Goal: Check status: Check status

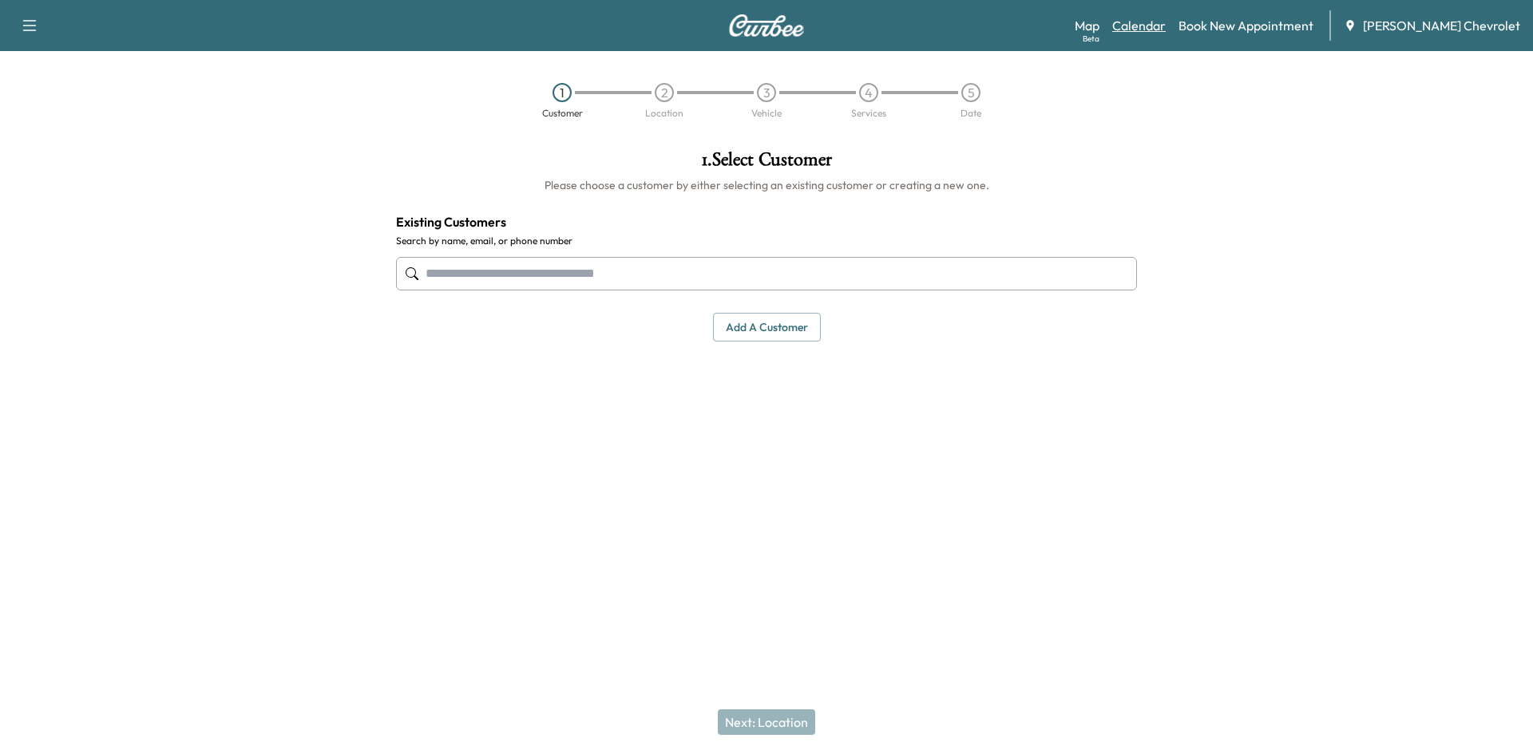
click at [1166, 21] on link "Calendar" at bounding box center [1138, 25] width 53 height 19
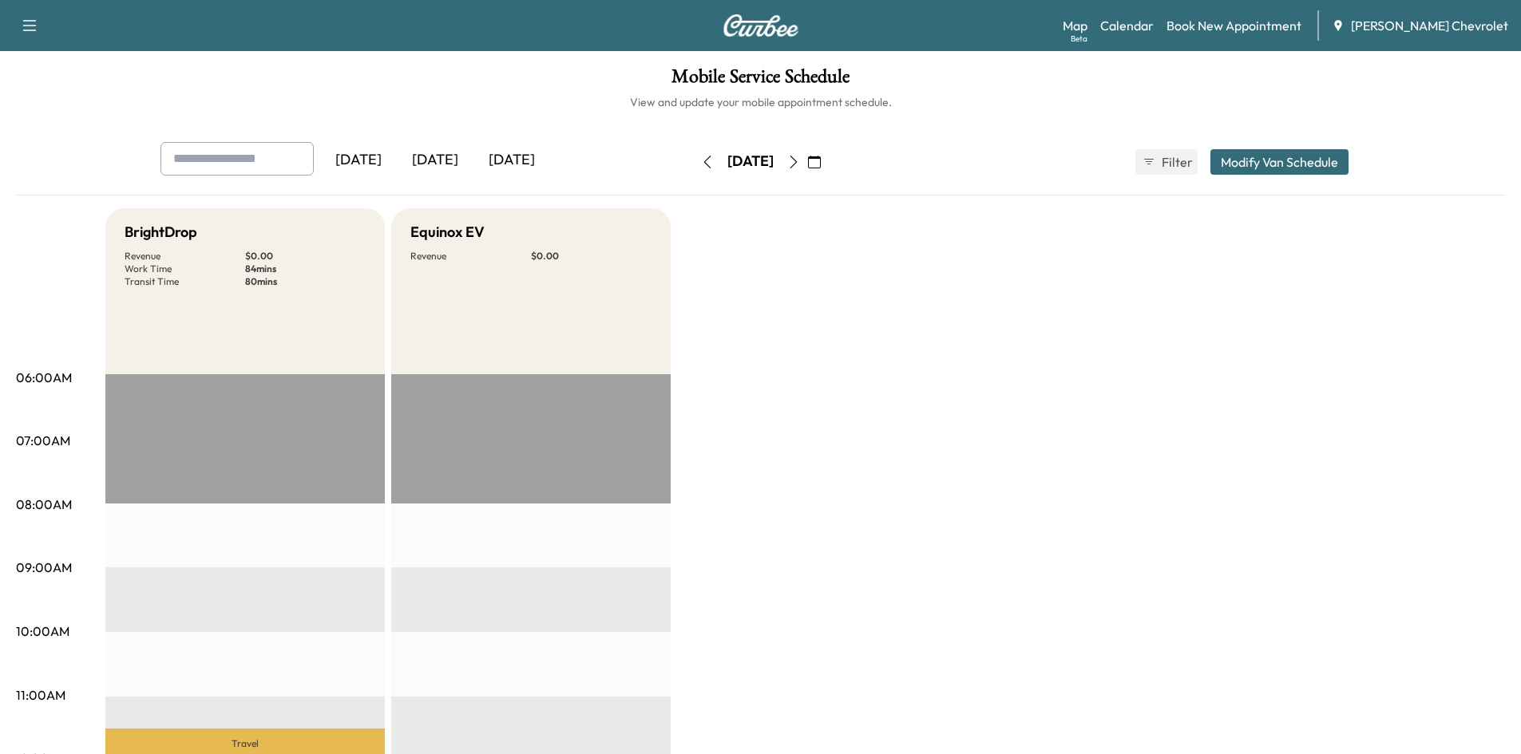
click at [800, 164] on icon "button" at bounding box center [793, 162] width 13 height 13
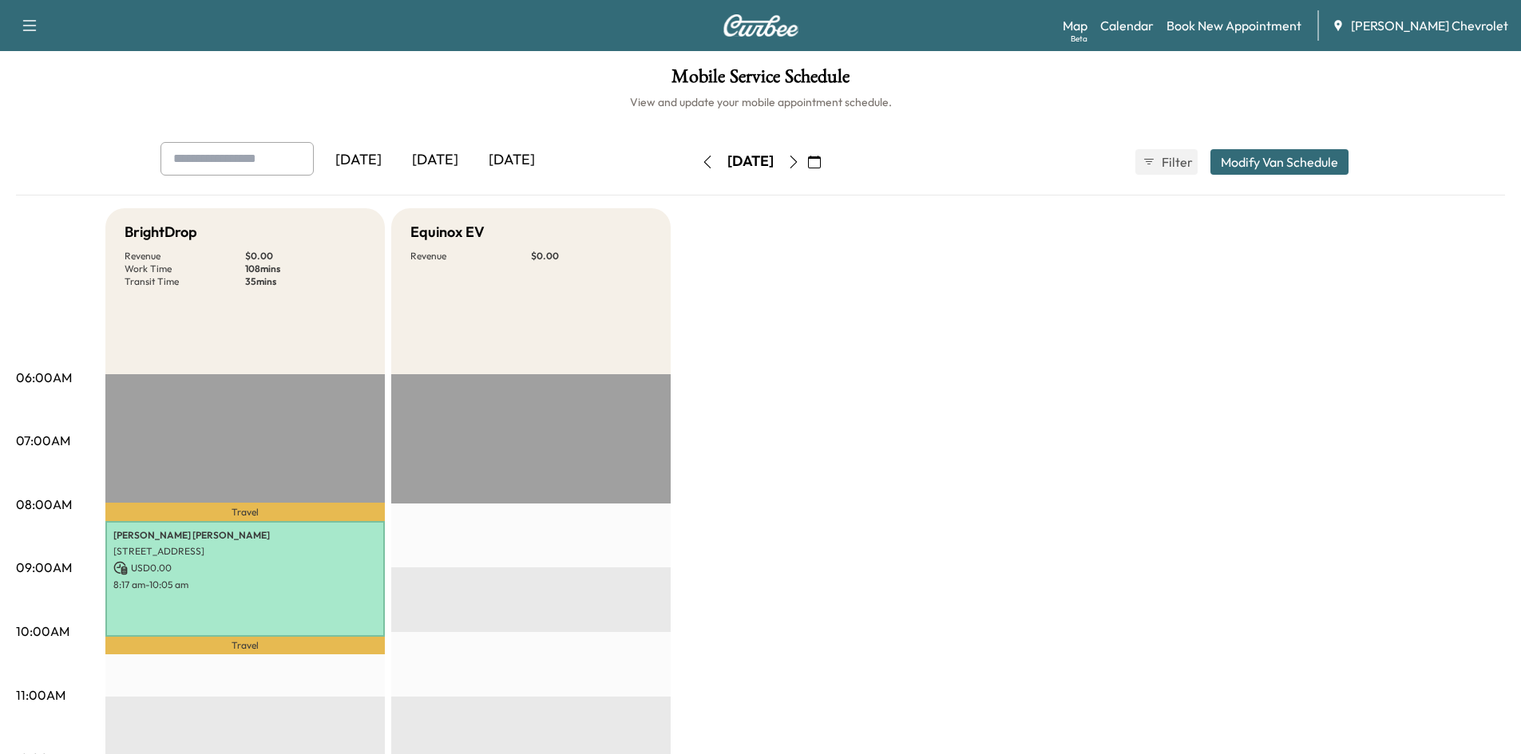
click at [807, 160] on button "button" at bounding box center [793, 162] width 27 height 26
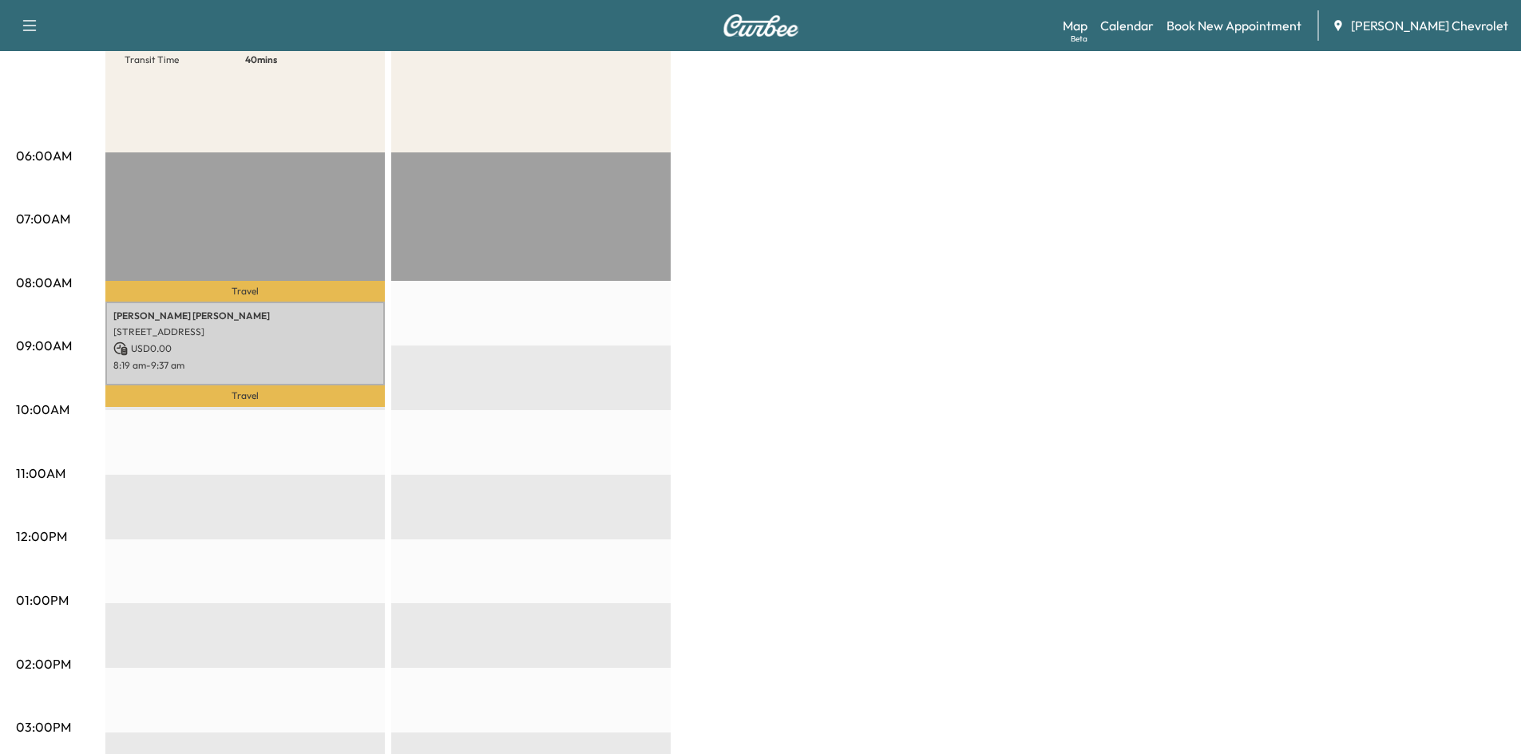
scroll to position [80, 0]
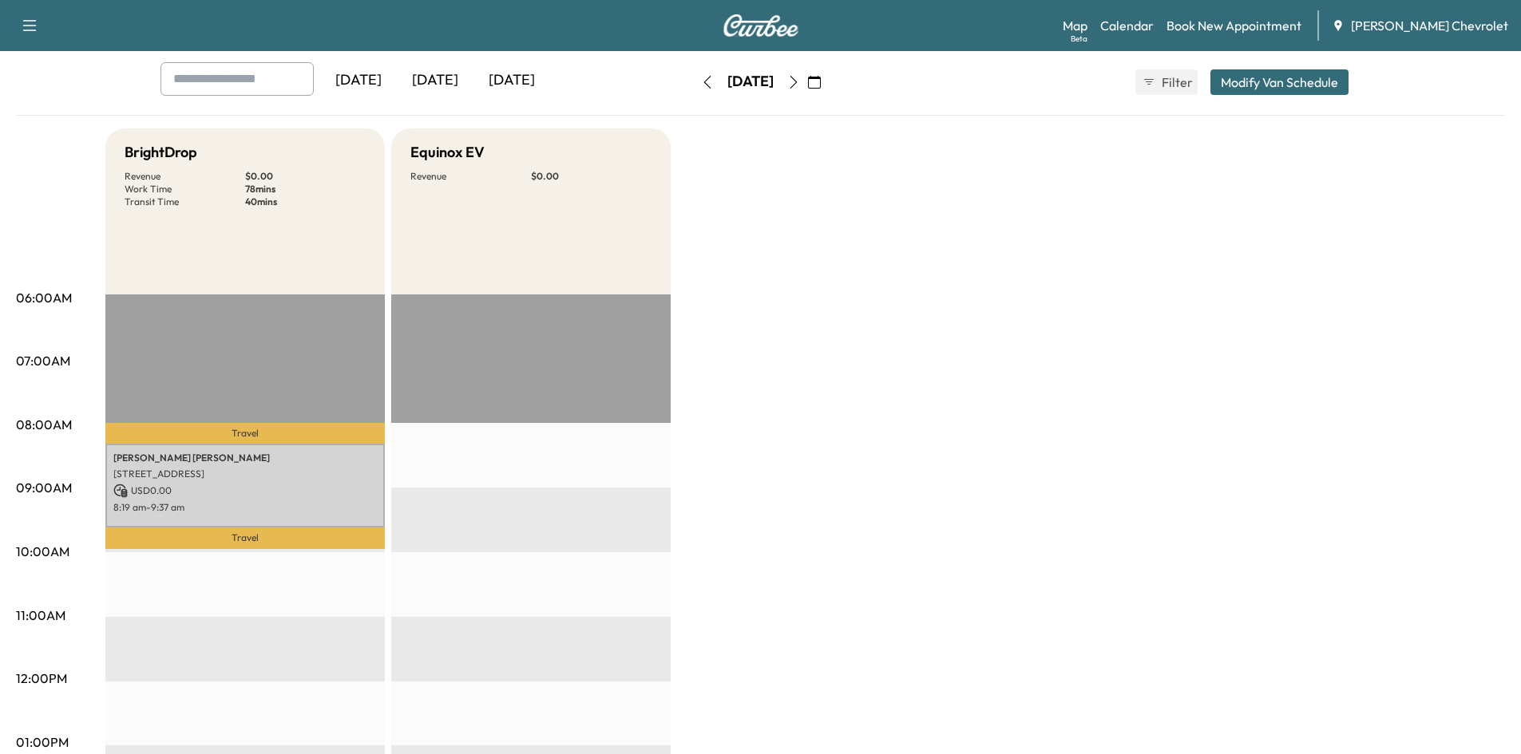
click at [800, 78] on icon "button" at bounding box center [793, 82] width 13 height 13
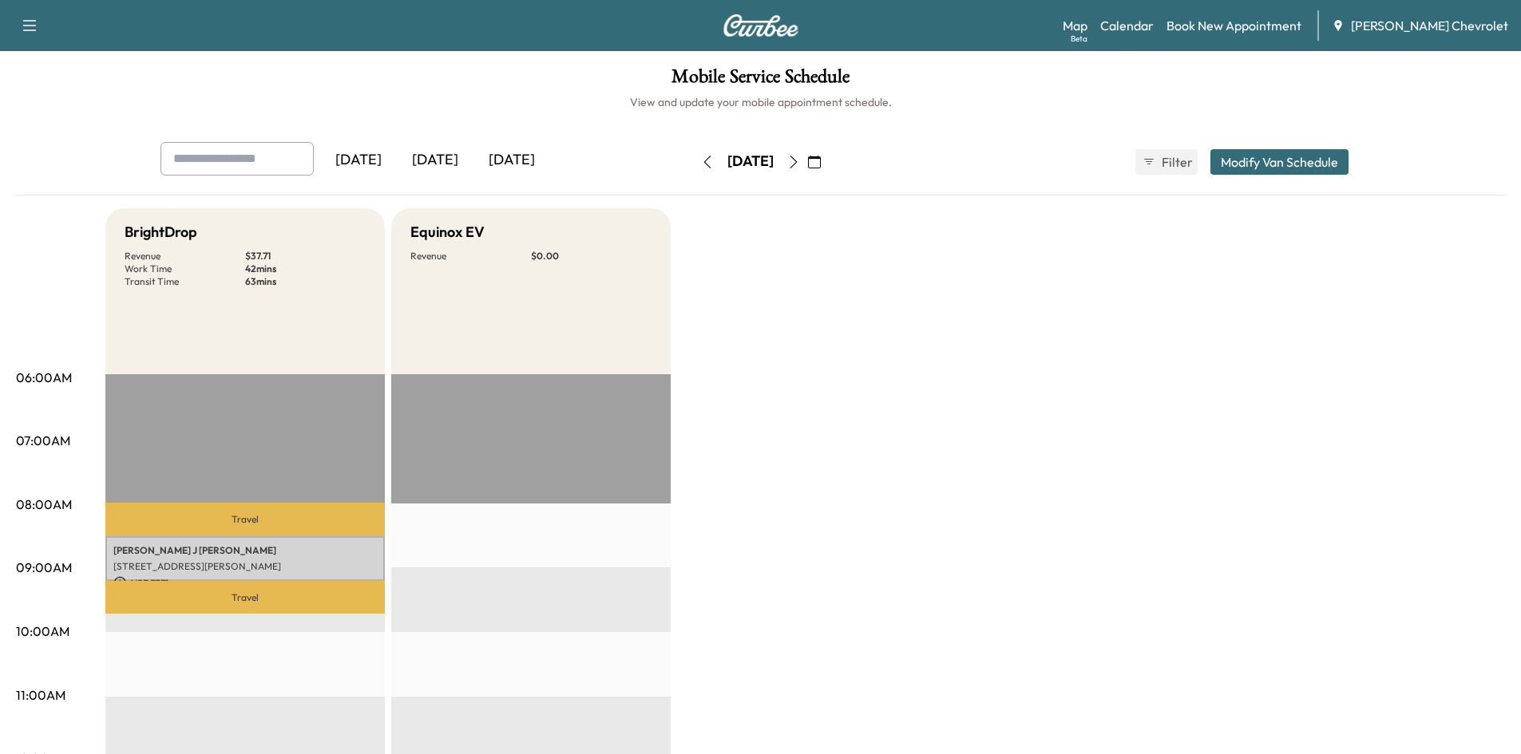
click at [800, 156] on icon "button" at bounding box center [793, 162] width 13 height 13
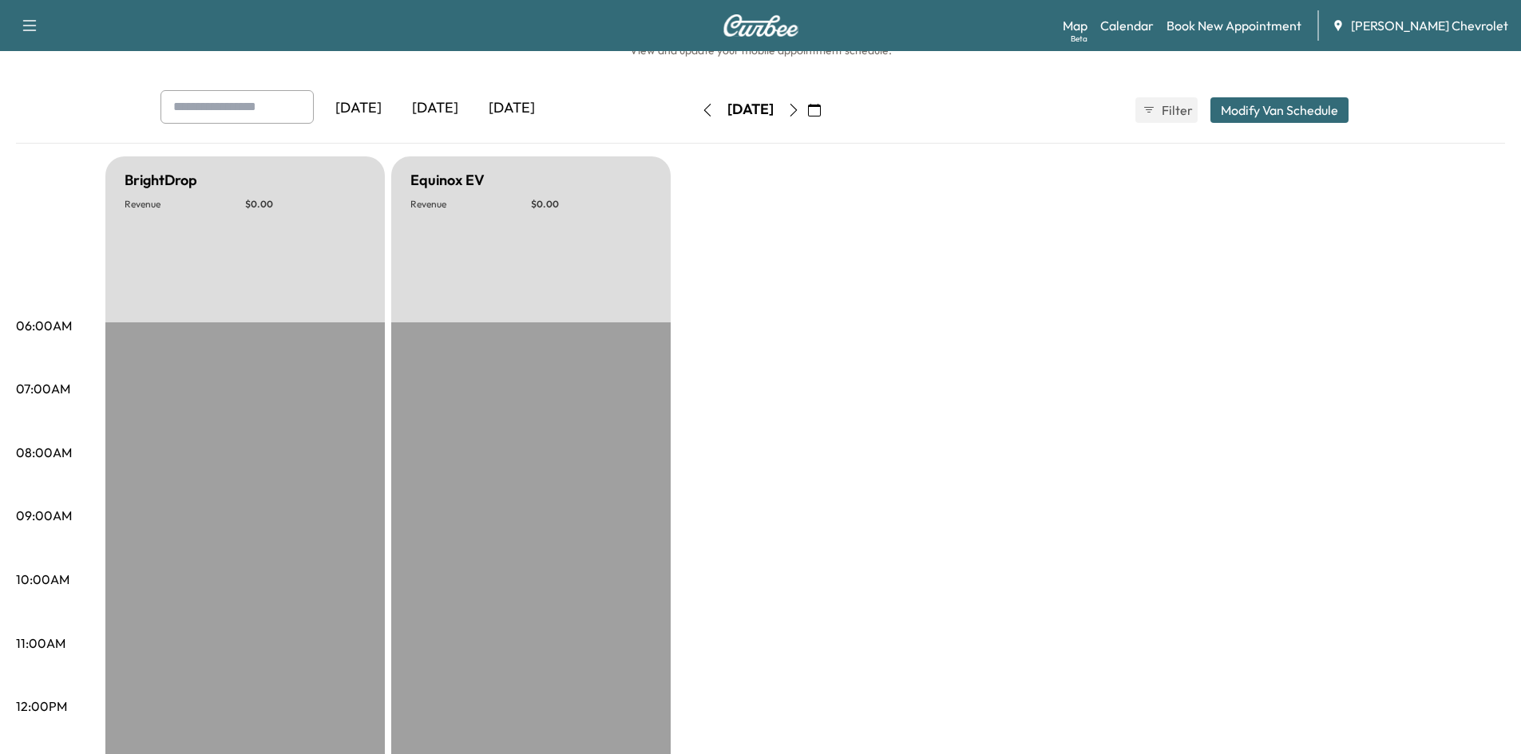
scroll to position [80, 0]
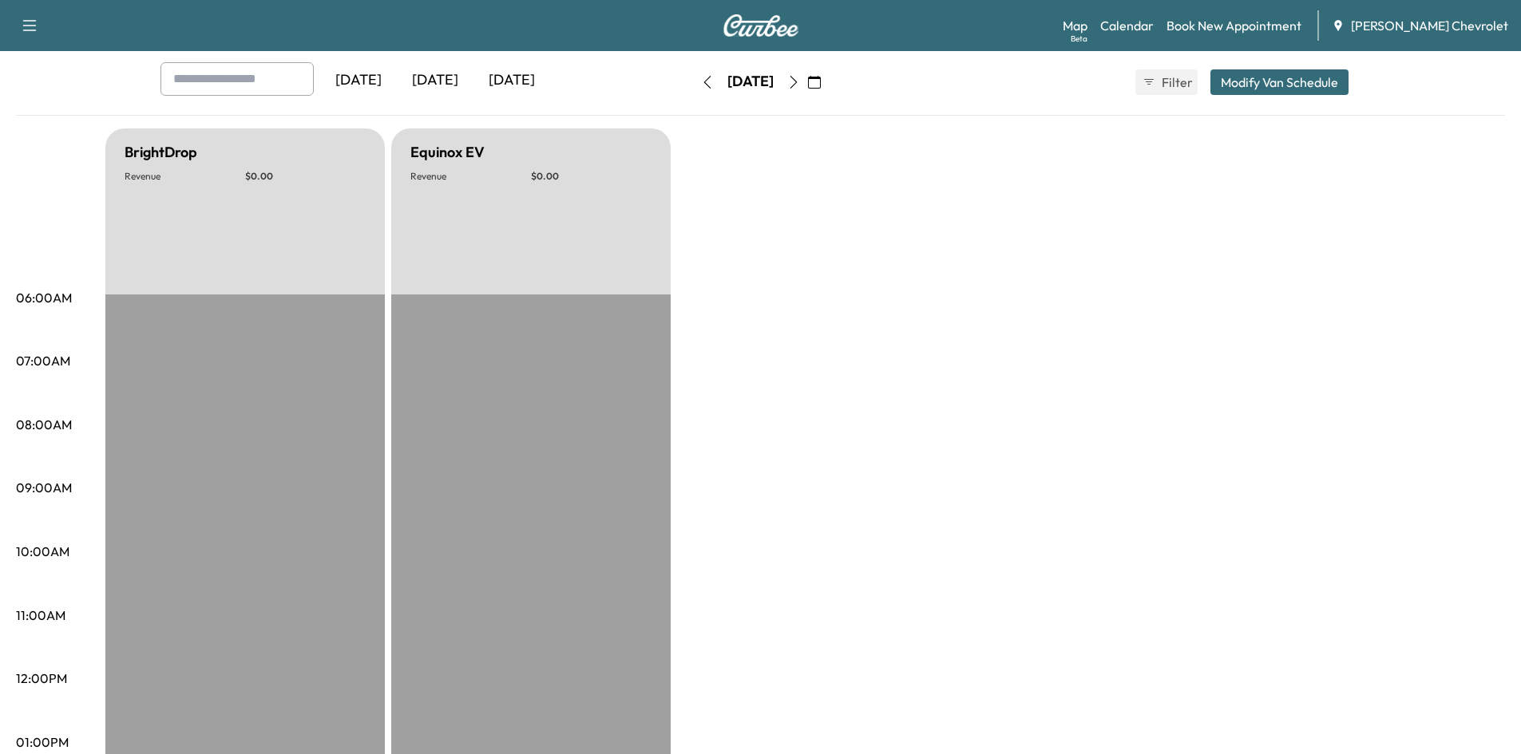
click at [828, 83] on button "button" at bounding box center [814, 82] width 27 height 26
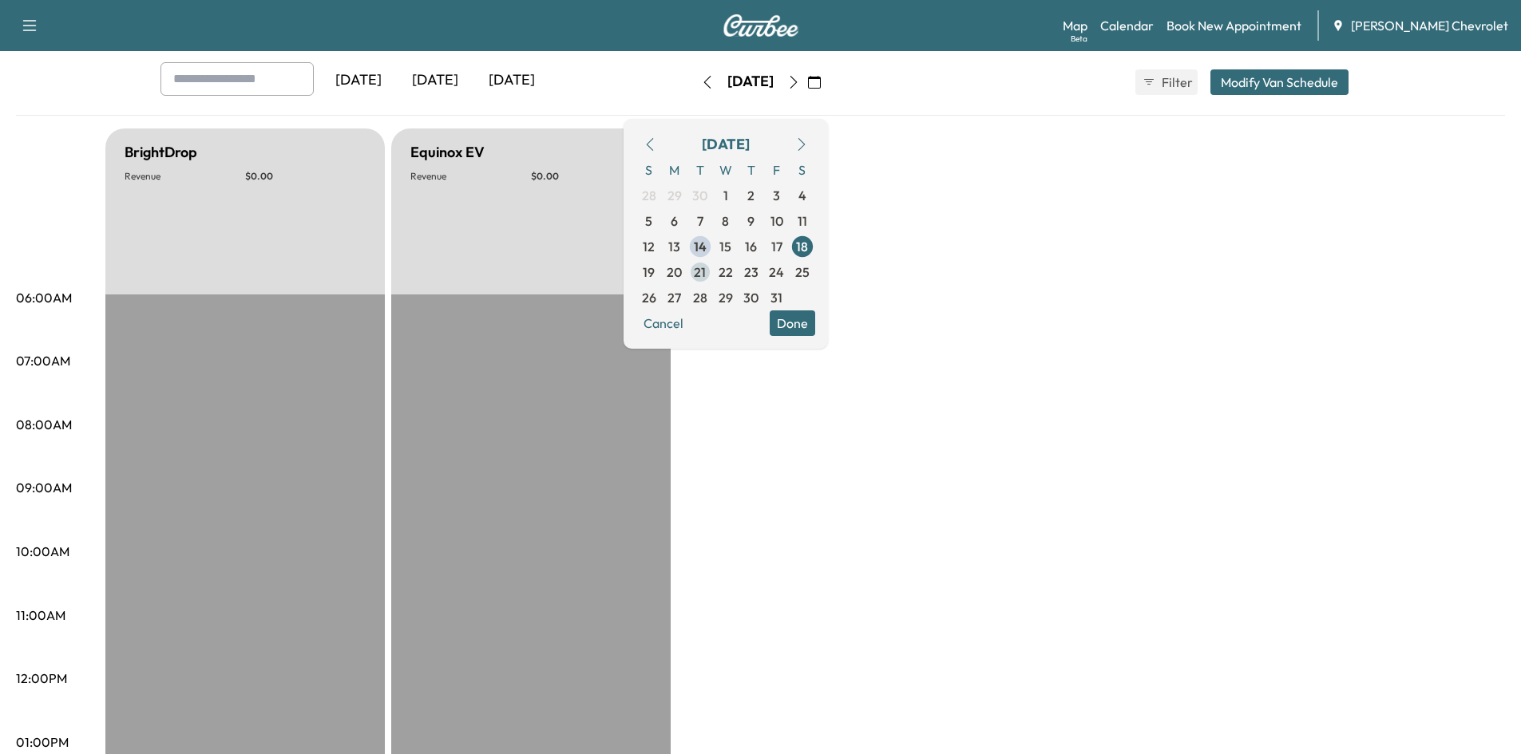
click at [713, 271] on span "21" at bounding box center [700, 272] width 26 height 26
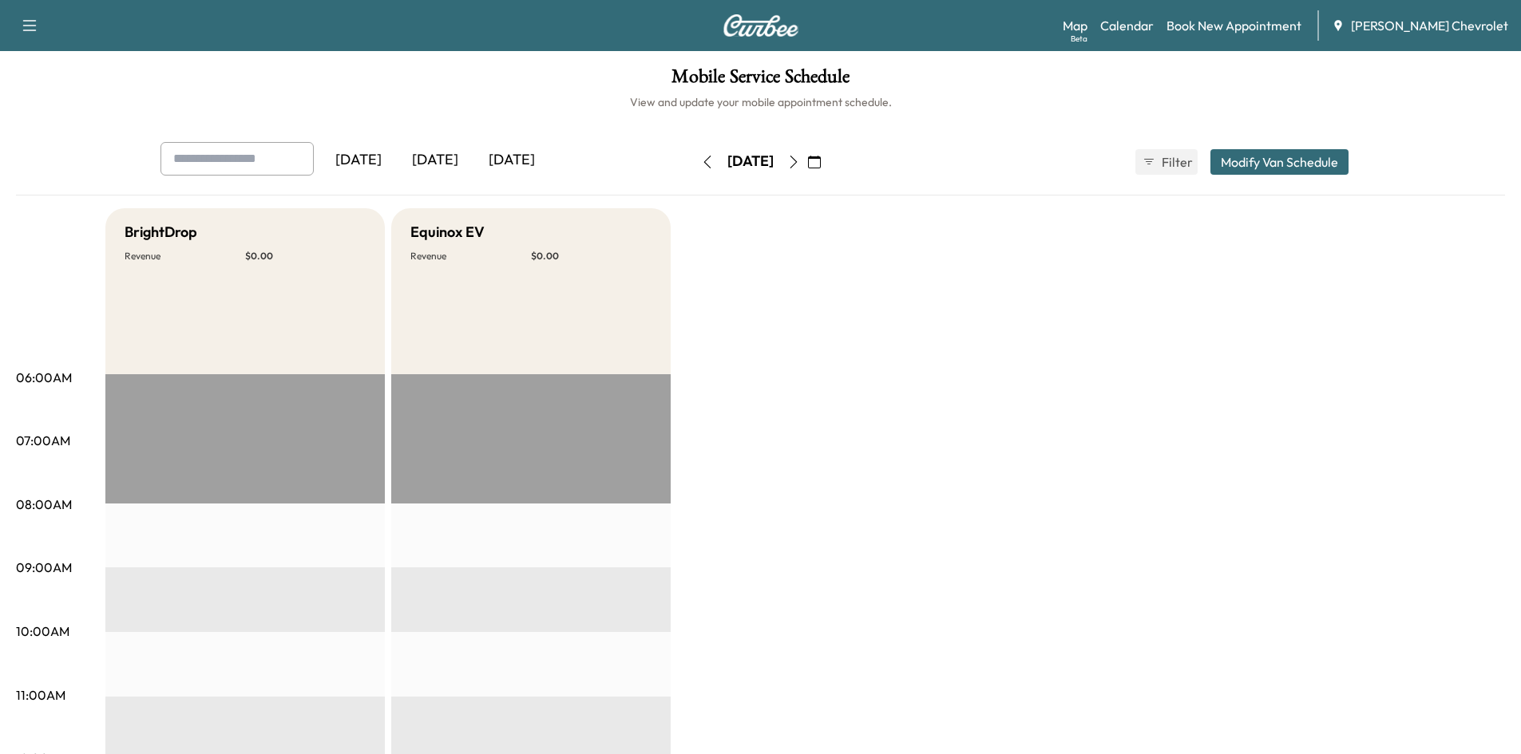
drag, startPoint x: 675, startPoint y: 162, endPoint x: 707, endPoint y: 162, distance: 31.9
click at [694, 162] on button "button" at bounding box center [707, 162] width 27 height 26
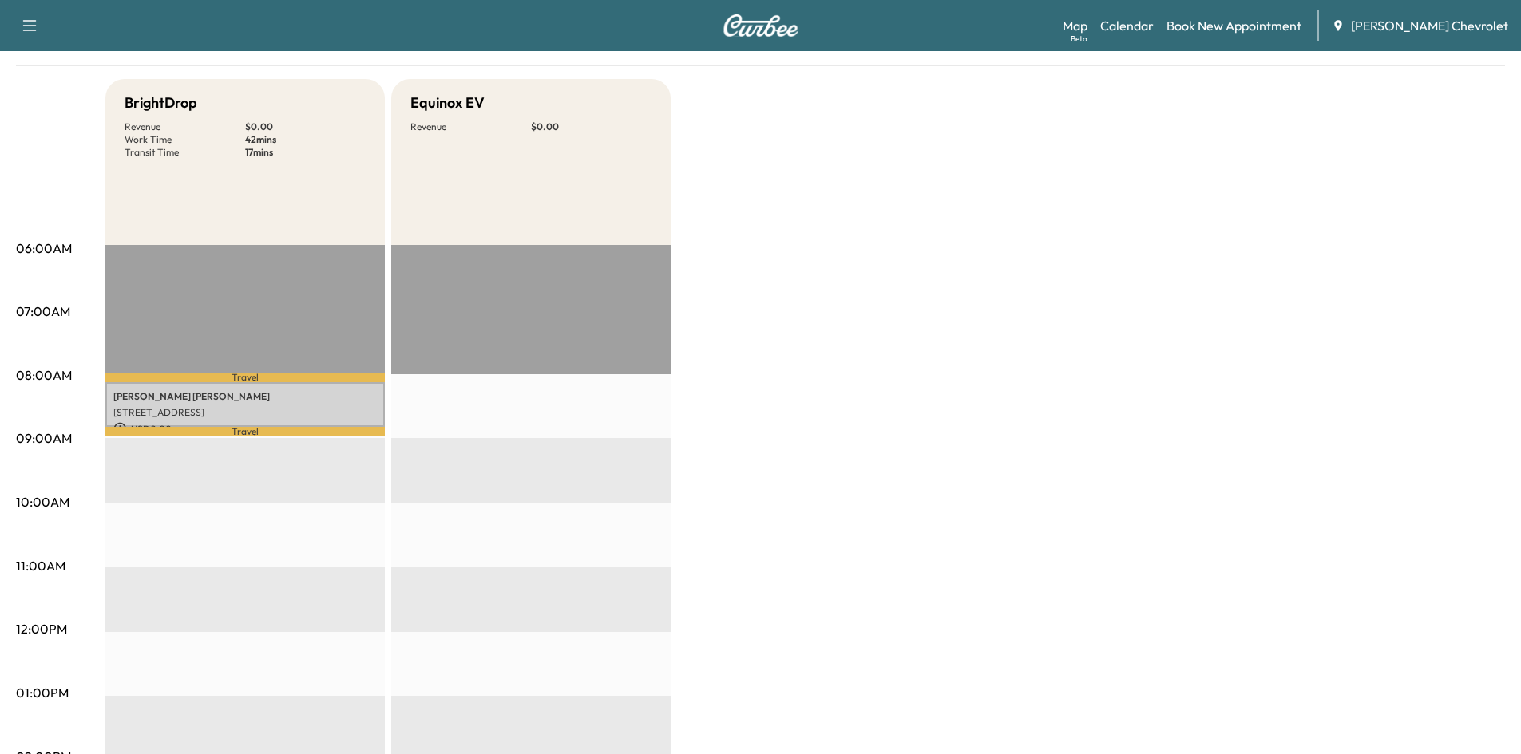
scroll to position [80, 0]
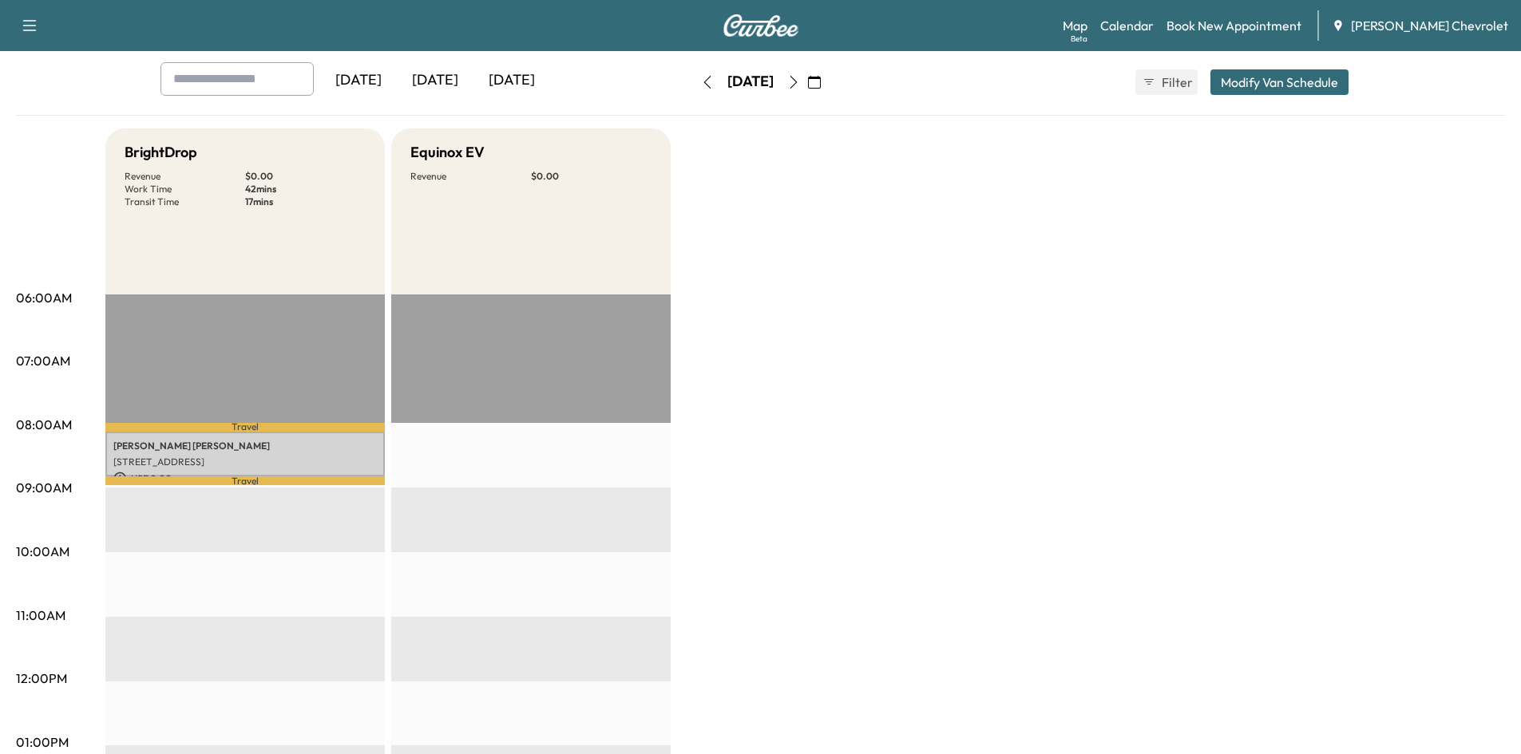
click at [807, 83] on button "button" at bounding box center [793, 82] width 27 height 26
